Goal: Task Accomplishment & Management: Manage account settings

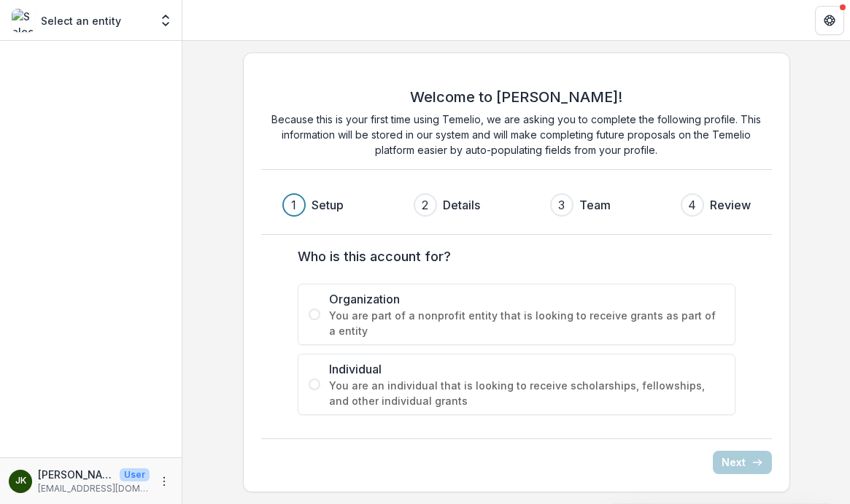
click at [477, 379] on span "You are an individual that is looking to receive scholarships, fellowships, and…" at bounding box center [526, 393] width 395 height 31
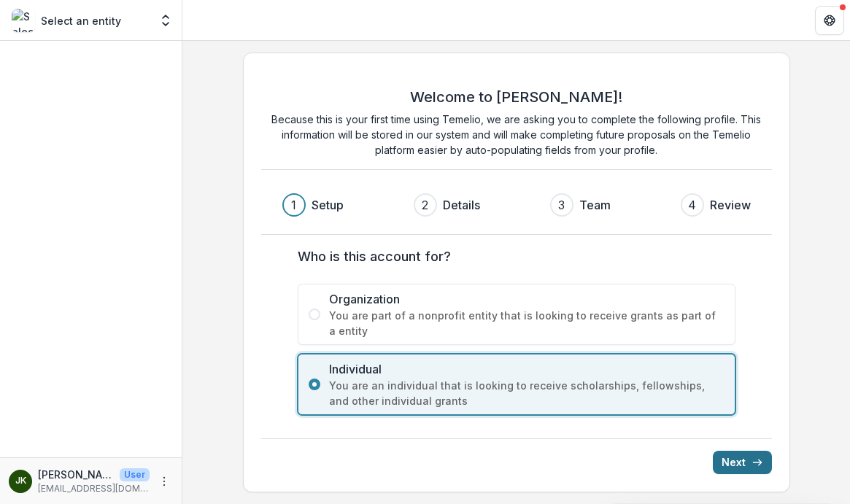
click at [738, 470] on button "Next" at bounding box center [742, 462] width 59 height 23
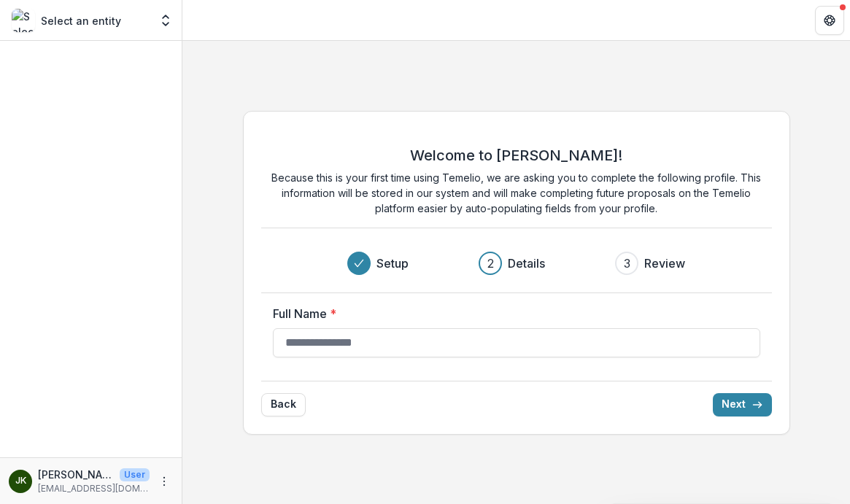
click at [92, 17] on p "Select an entity" at bounding box center [81, 20] width 80 height 15
click at [171, 15] on icon "Open entity switcher" at bounding box center [165, 20] width 15 height 15
click at [168, 16] on icon "Open entity switcher" at bounding box center [165, 20] width 15 height 15
click at [136, 21] on div "Select an entity" at bounding box center [81, 20] width 138 height 23
click at [93, 21] on p "Select an entity" at bounding box center [81, 20] width 80 height 15
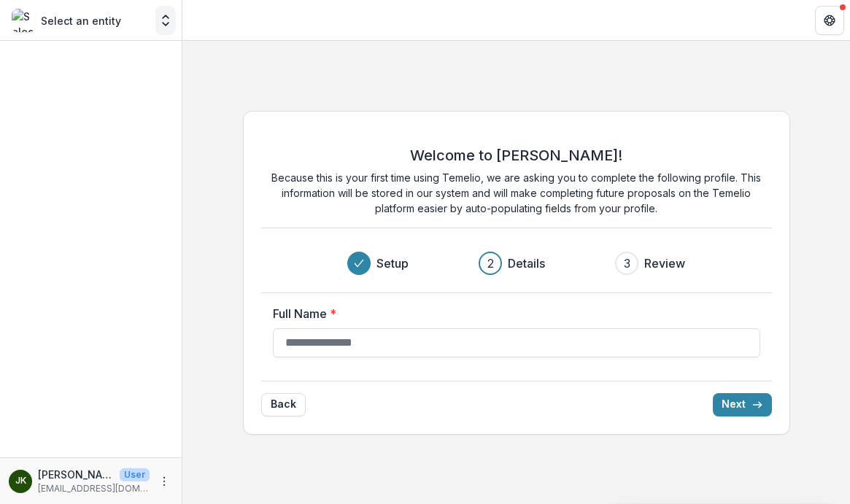
click at [174, 15] on button "Open entity switcher" at bounding box center [165, 20] width 20 height 29
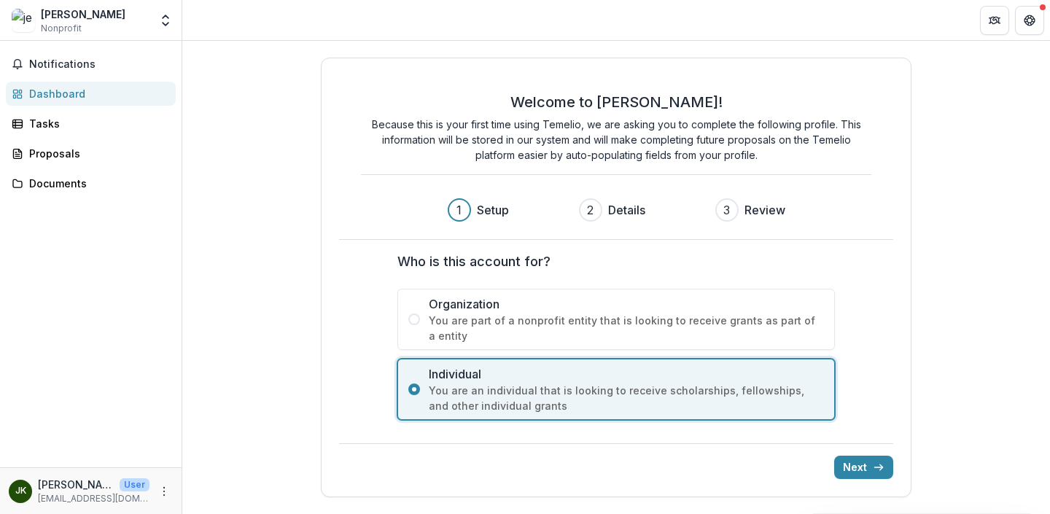
click at [113, 15] on div "jem keld Nonprofit" at bounding box center [81, 21] width 138 height 28
click at [147, 24] on div "jem keld Nonprofit" at bounding box center [81, 21] width 138 height 28
click at [163, 23] on polyline "Open entity switcher" at bounding box center [166, 24] width 6 height 3
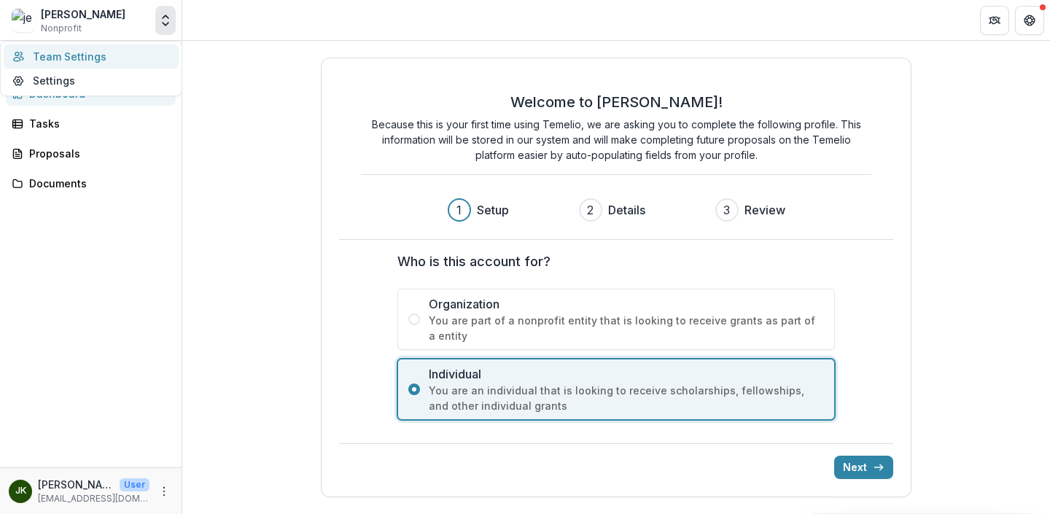
click at [106, 56] on link "Team Settings" at bounding box center [91, 56] width 175 height 24
click at [147, 26] on div "jem keld Nonprofit" at bounding box center [81, 21] width 138 height 28
click at [168, 26] on icon "Open entity switcher" at bounding box center [165, 20] width 15 height 15
click at [178, 491] on div "jk jem keld User jem.keld@gmail.com" at bounding box center [91, 491] width 182 height 47
click at [169, 492] on icon "More" at bounding box center [164, 492] width 12 height 12
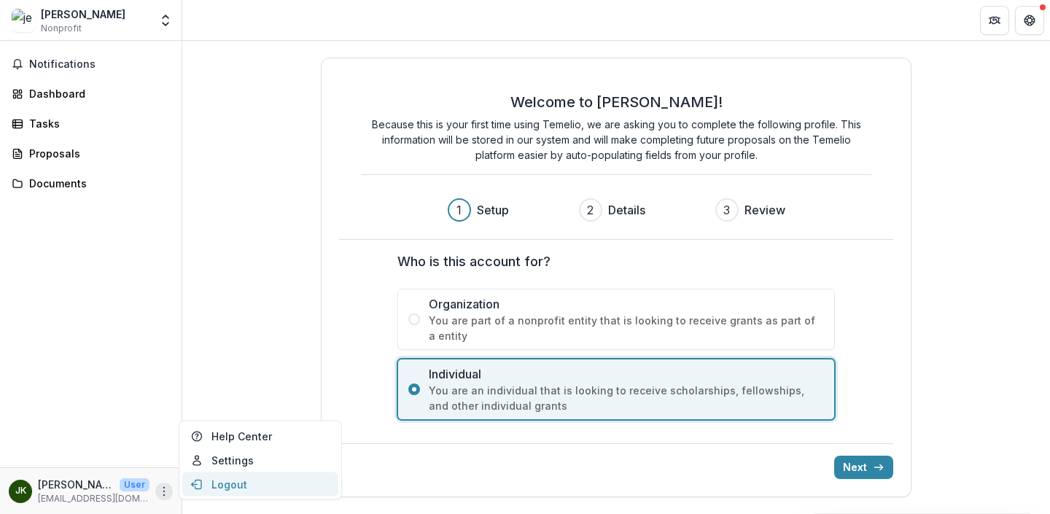
click at [214, 488] on button "Logout" at bounding box center [260, 485] width 156 height 24
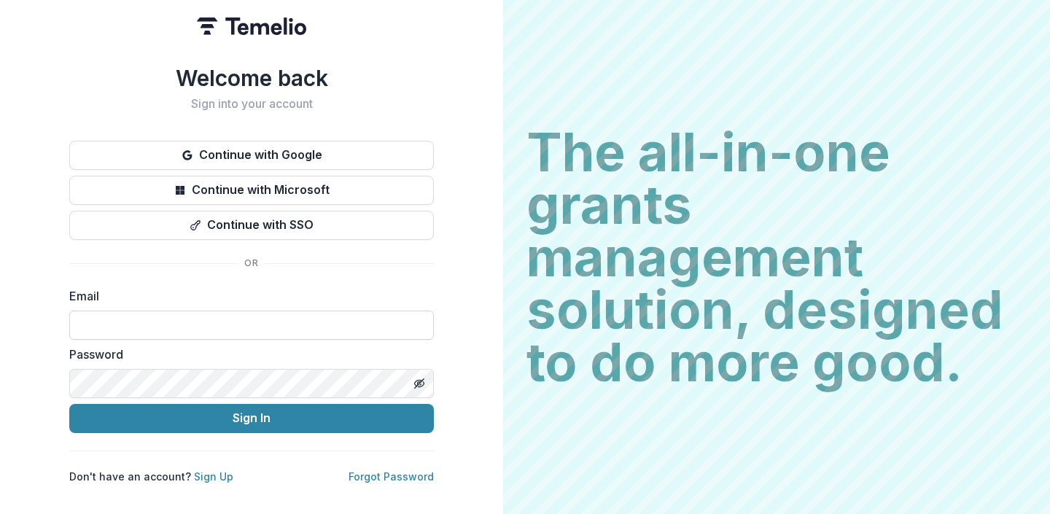
click at [187, 327] on input at bounding box center [251, 325] width 365 height 29
click at [236, 324] on input "**********" at bounding box center [251, 325] width 365 height 29
type input "**********"
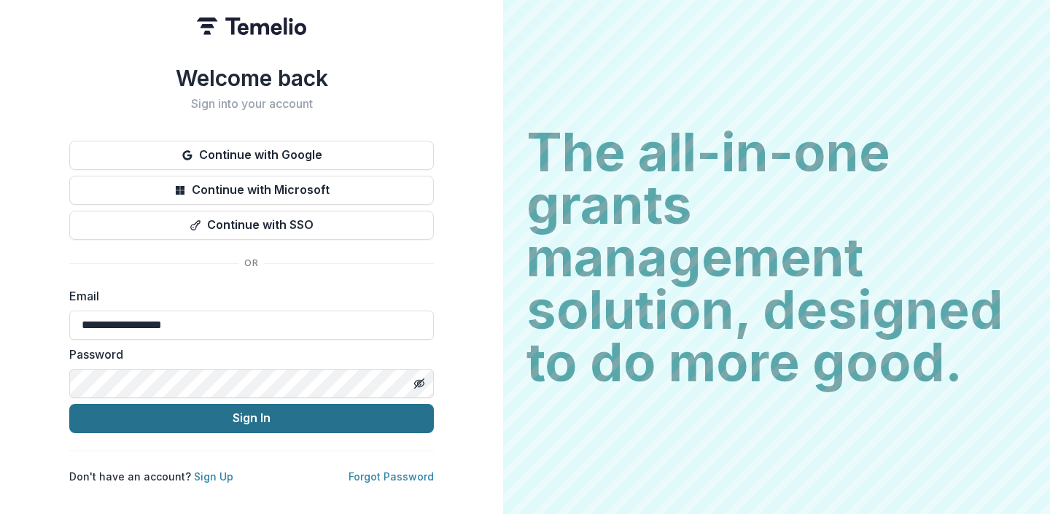
click at [182, 416] on button "Sign In" at bounding box center [251, 418] width 365 height 29
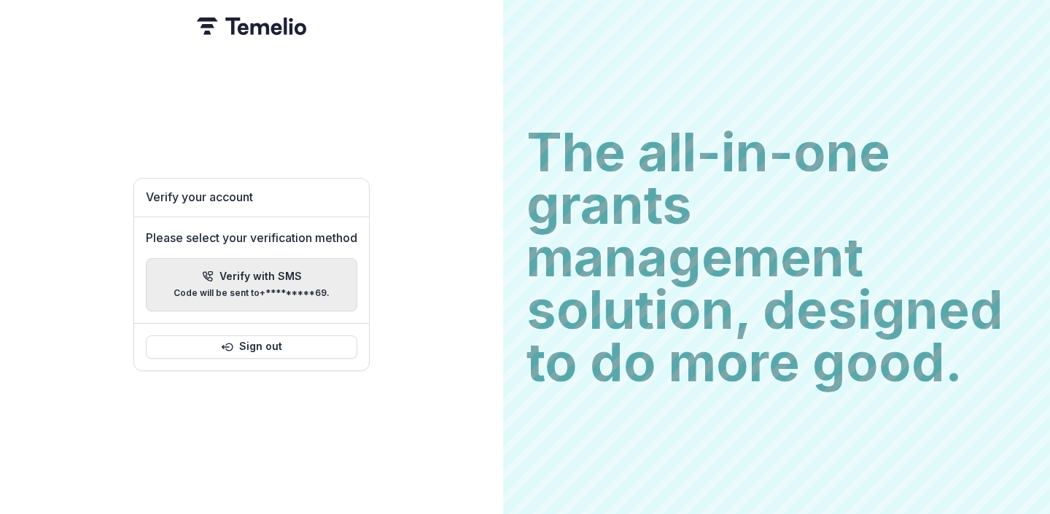
click at [208, 278] on icon "button" at bounding box center [207, 276] width 9 height 9
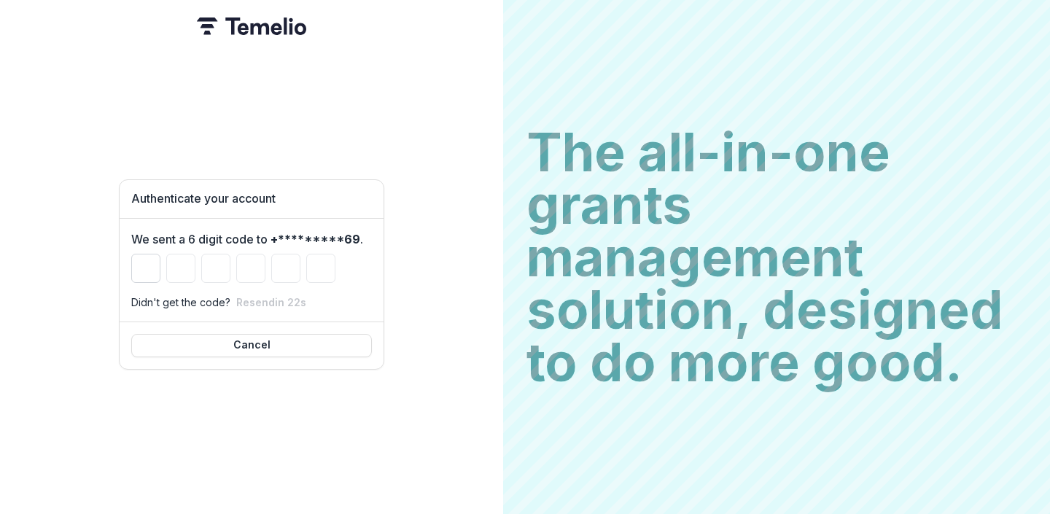
click at [147, 269] on input "Please enter your pin code" at bounding box center [145, 268] width 29 height 29
type input "*"
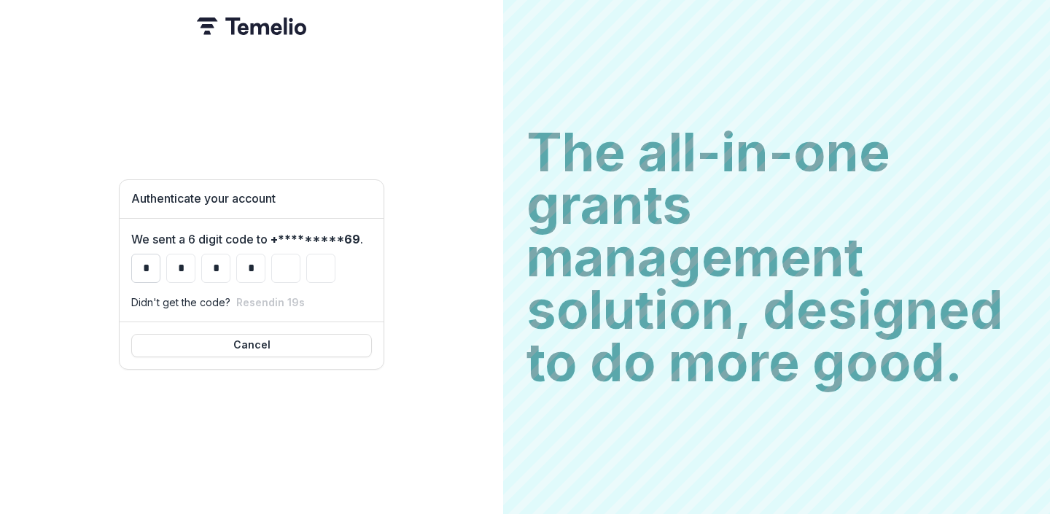
type input "*"
